Goal: Check status: Check status

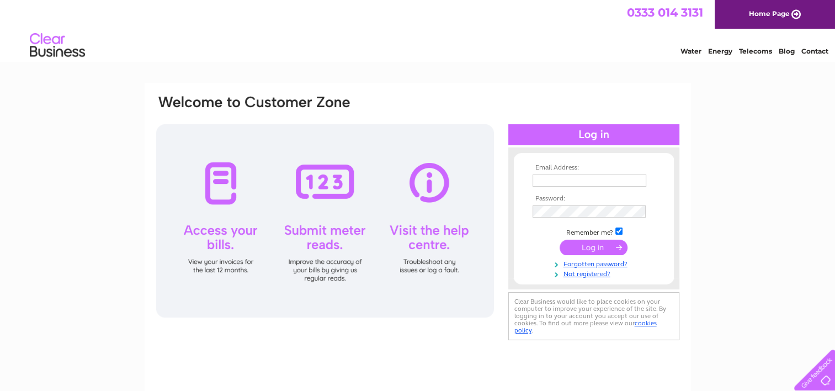
click at [568, 181] on input "text" at bounding box center [590, 180] width 114 height 12
type input "[EMAIL_ADDRESS][DOMAIN_NAME]"
click at [586, 246] on input "submit" at bounding box center [594, 247] width 68 height 15
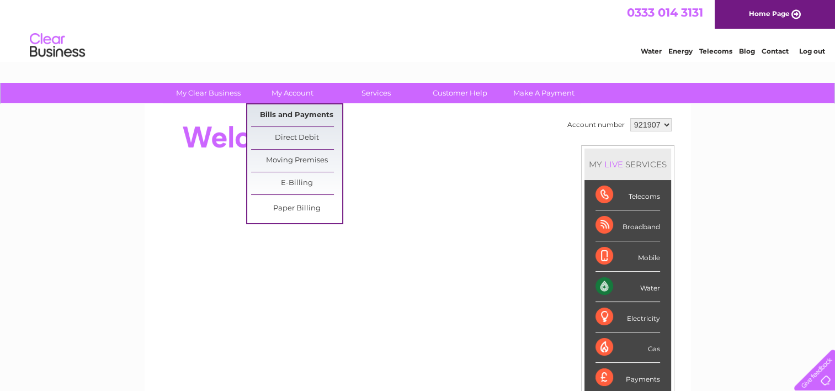
click at [290, 117] on link "Bills and Payments" at bounding box center [296, 115] width 91 height 22
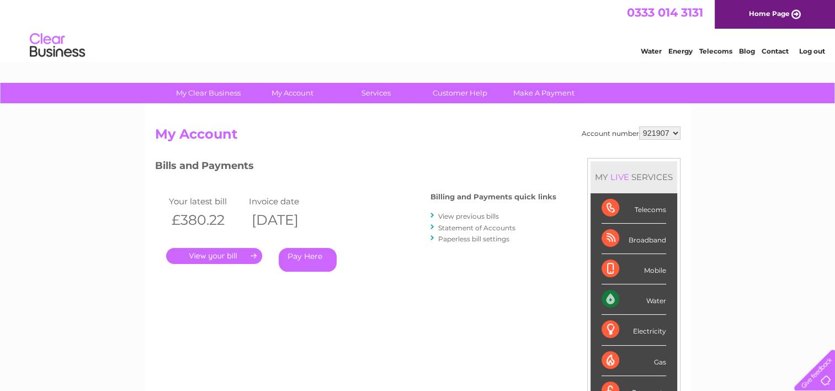
click at [230, 254] on link "." at bounding box center [214, 256] width 96 height 16
